Goal: Task Accomplishment & Management: Complete application form

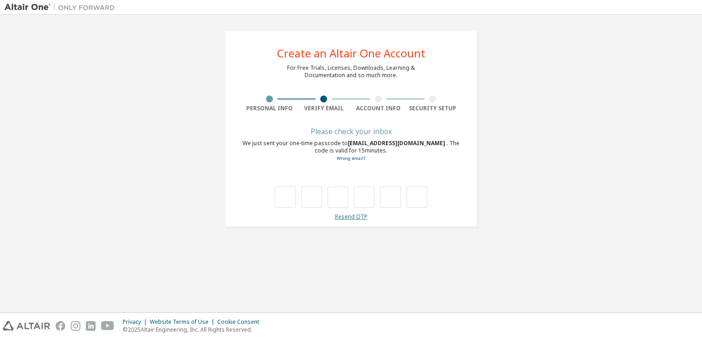
drag, startPoint x: 338, startPoint y: 222, endPoint x: 341, endPoint y: 218, distance: 5.0
click at [341, 218] on div "**********" at bounding box center [351, 128] width 253 height 197
click at [341, 218] on link "Resend OTP" at bounding box center [351, 217] width 33 height 8
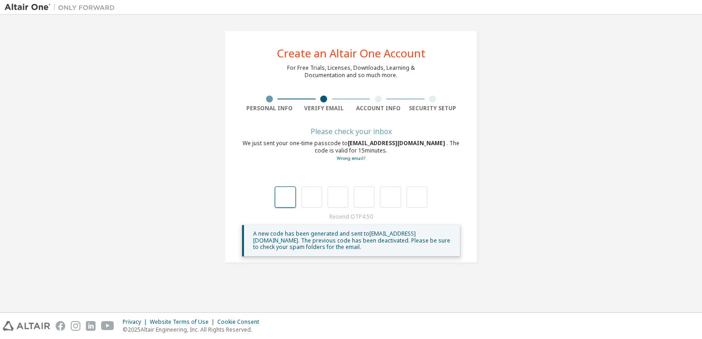
click at [288, 204] on input "text" at bounding box center [285, 197] width 21 height 21
type input "*"
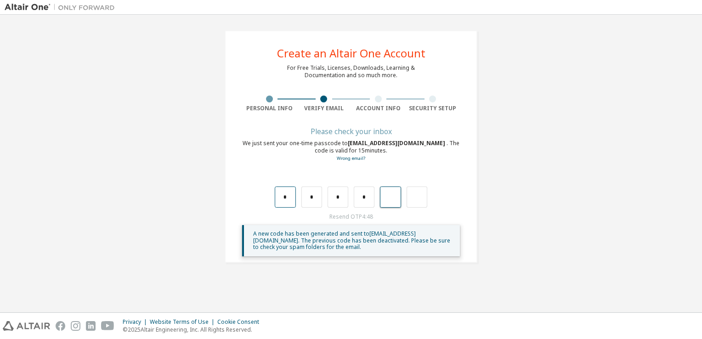
type input "*"
